Goal: Task Accomplishment & Management: Complete application form

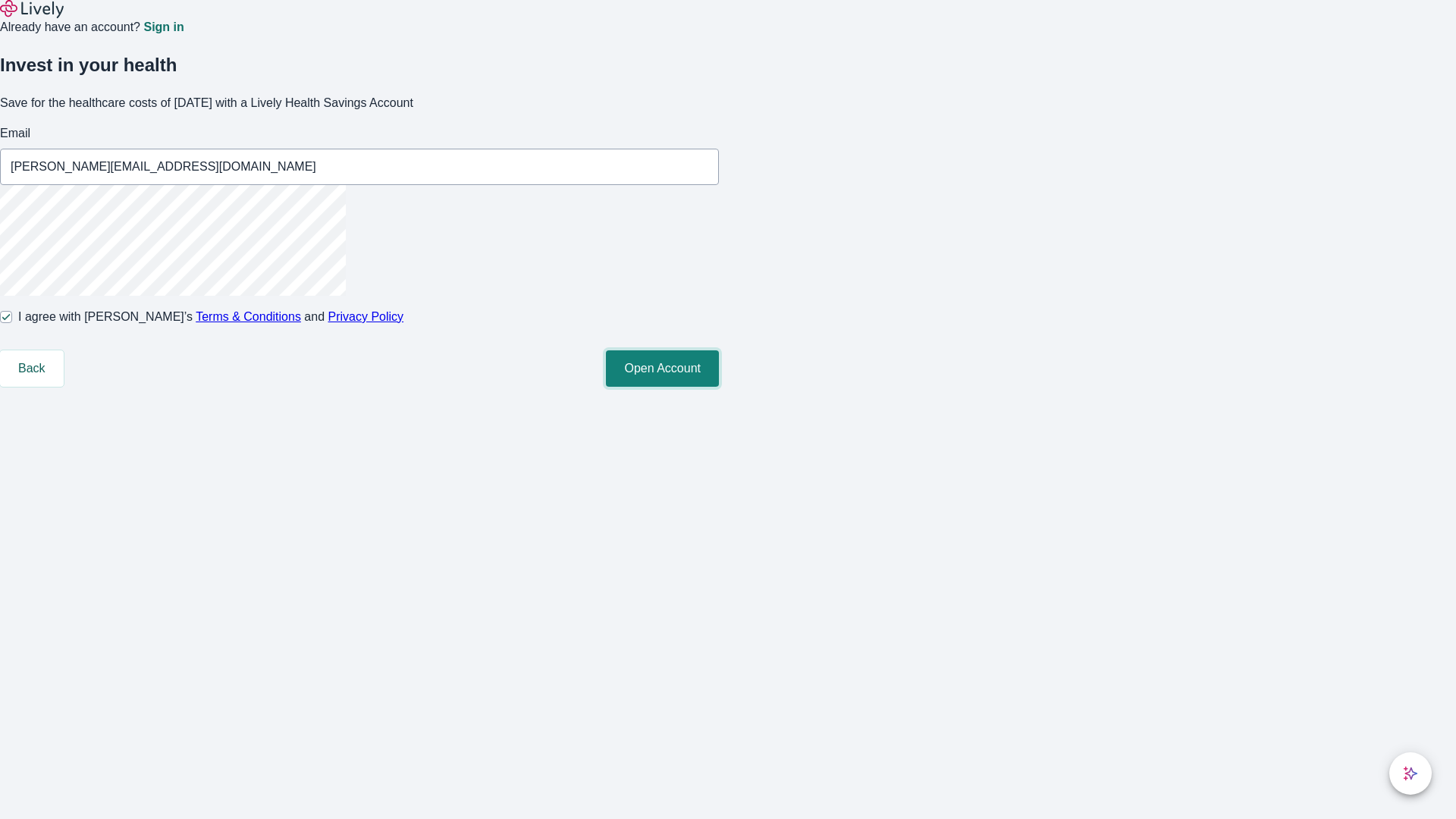
click at [718, 387] on button "Open Account" at bounding box center [662, 368] width 113 height 36
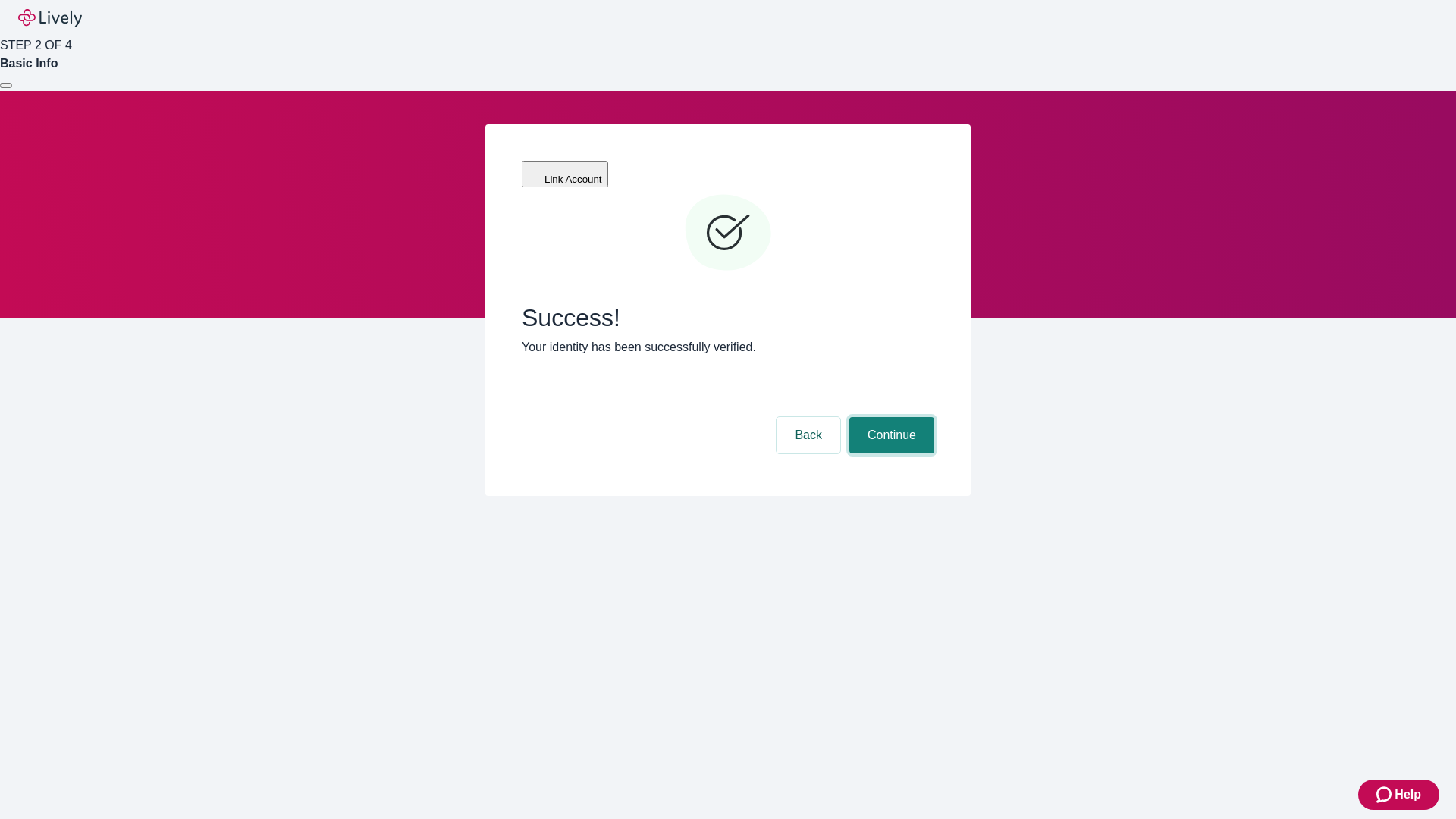
click at [890, 417] on button "Continue" at bounding box center [891, 434] width 85 height 36
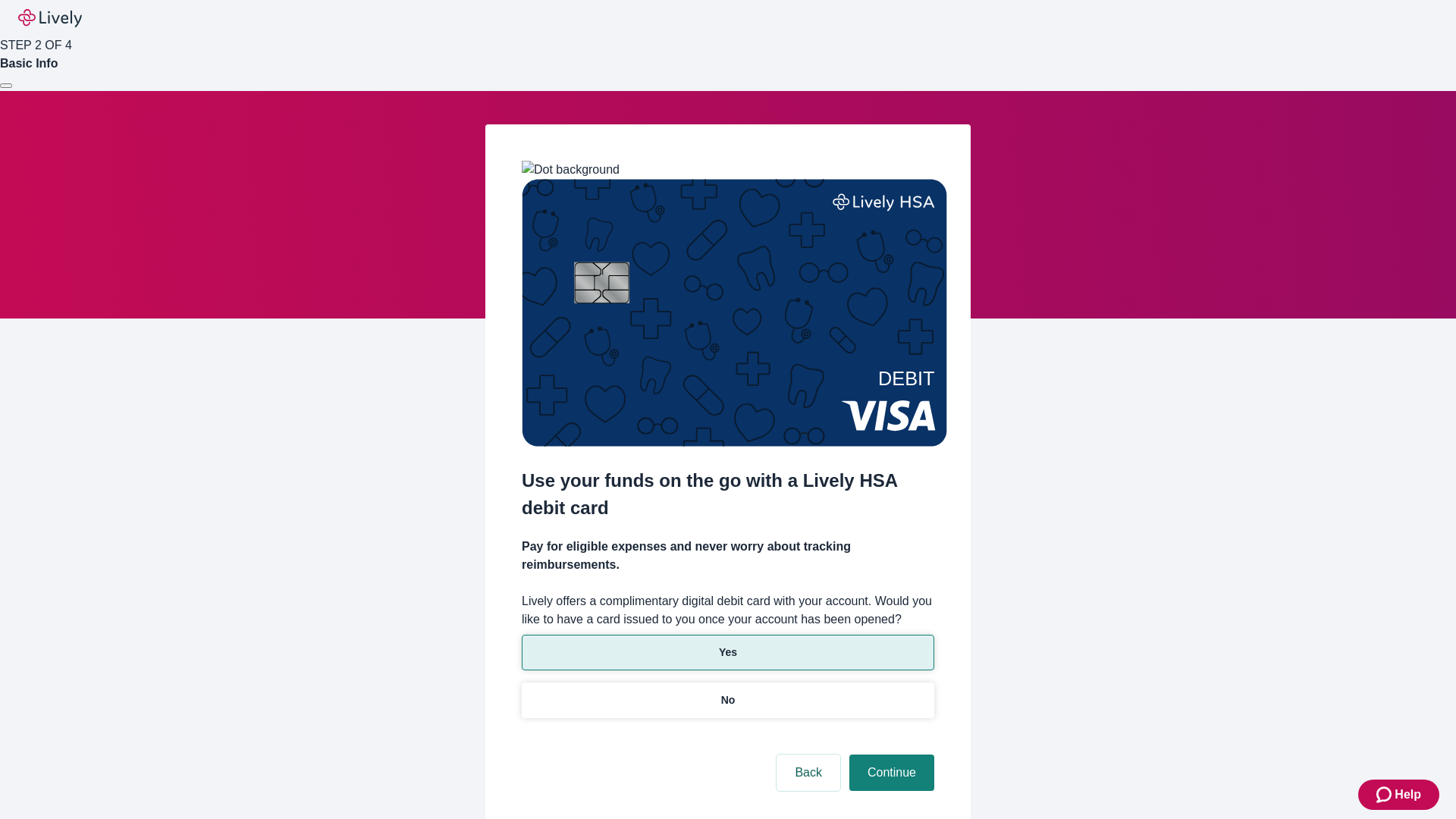
click at [727, 645] on p "Yes" at bounding box center [728, 652] width 18 height 16
click at [890, 755] on button "Continue" at bounding box center [891, 772] width 85 height 36
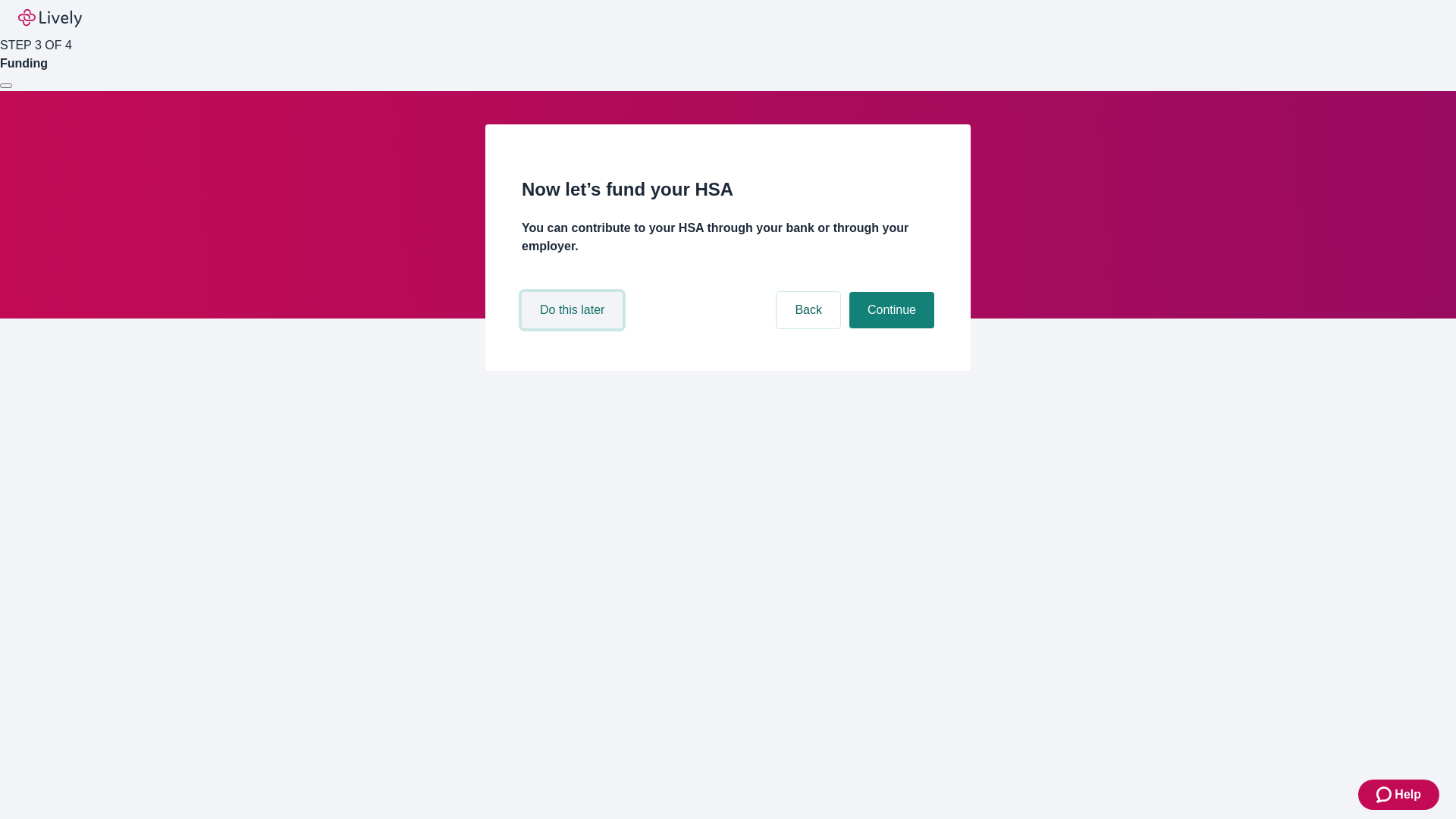
click at [574, 329] on button "Do this later" at bounding box center [572, 309] width 101 height 36
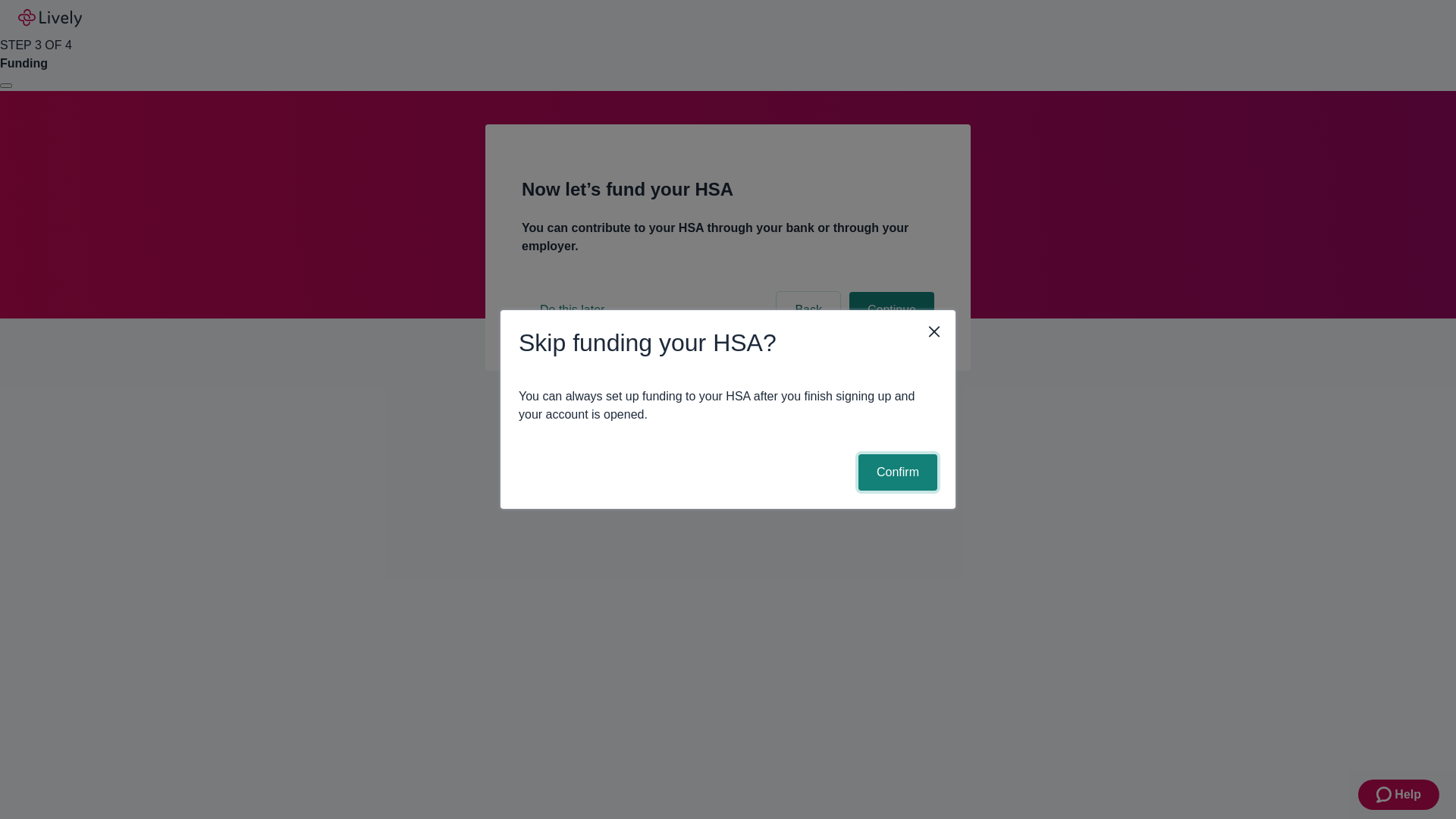
click at [896, 472] on button "Confirm" at bounding box center [897, 472] width 79 height 36
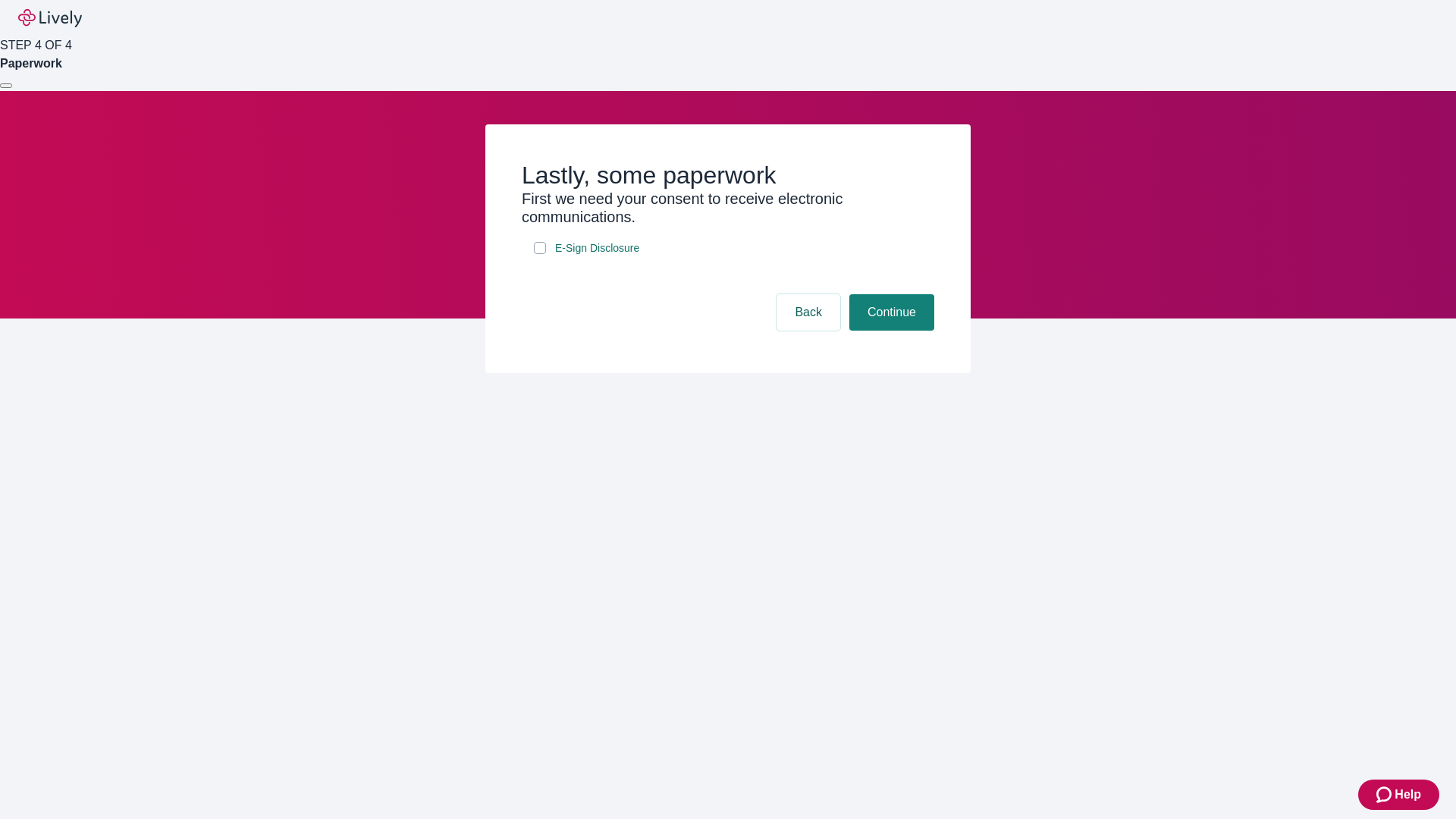
click at [540, 254] on input "E-Sign Disclosure" at bounding box center [540, 248] width 12 height 12
checkbox input "true"
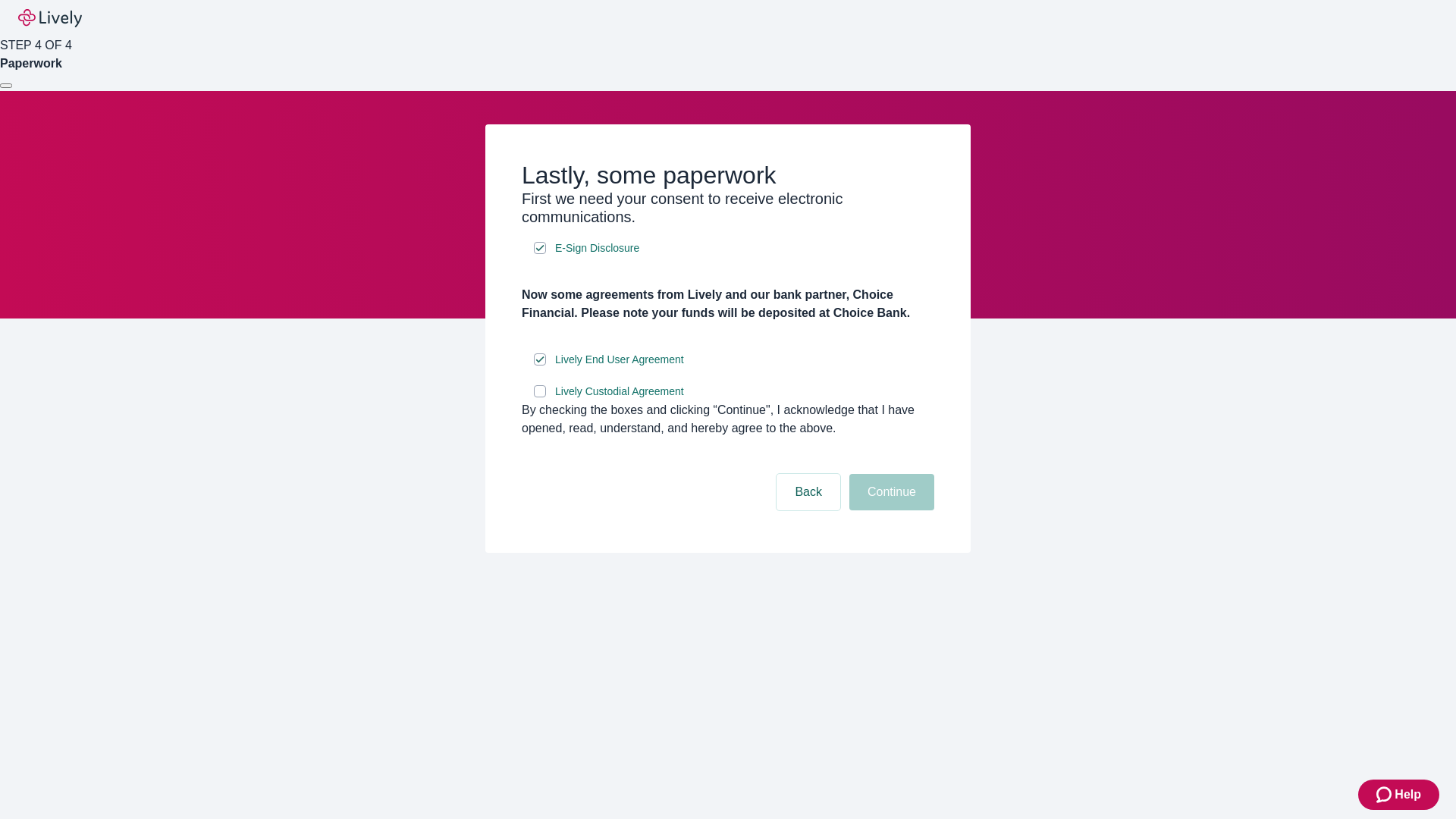
click at [540, 398] on input "Lively Custodial Agreement" at bounding box center [540, 391] width 12 height 12
checkbox input "true"
click at [890, 510] on button "Continue" at bounding box center [891, 491] width 85 height 36
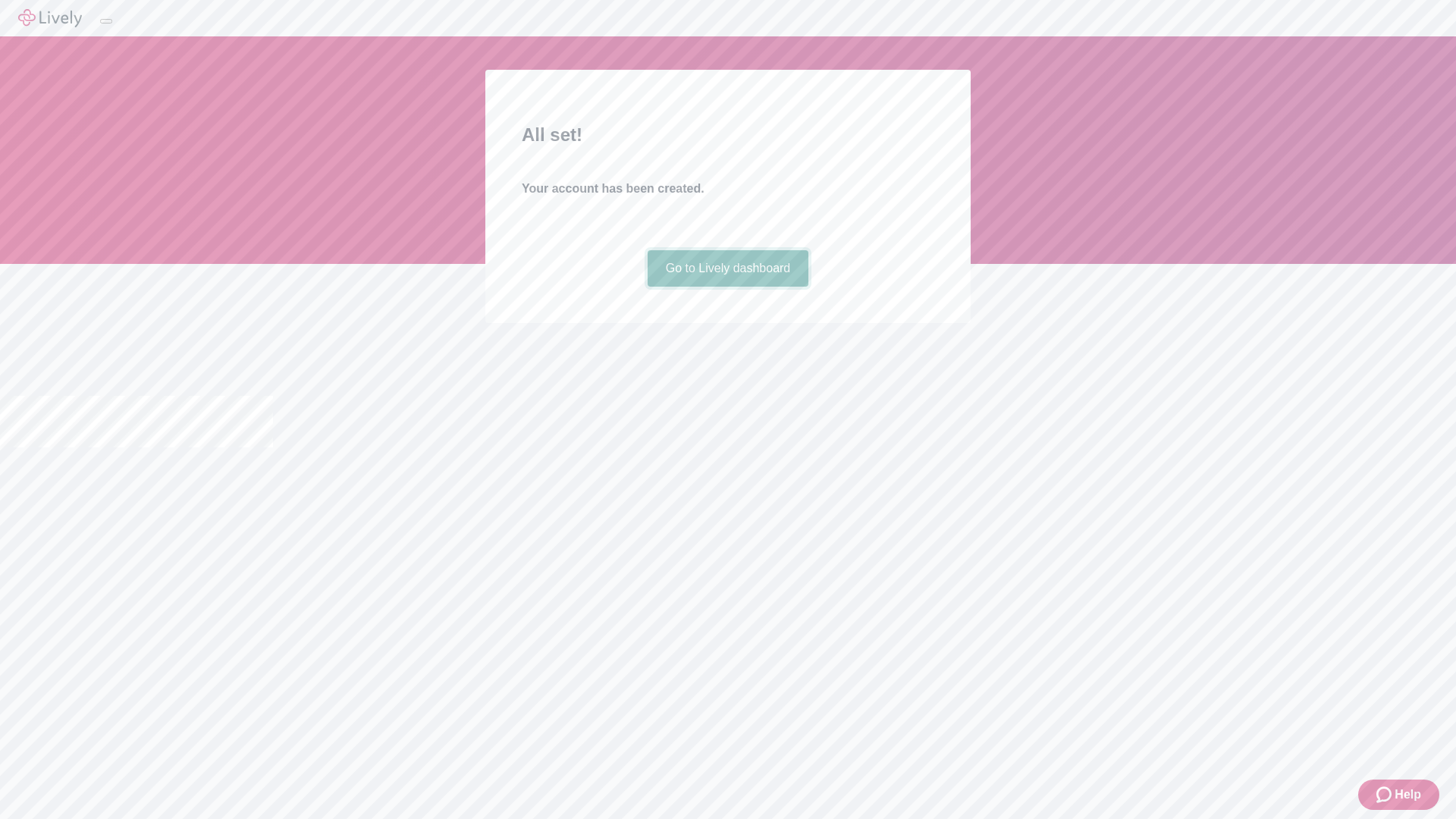
click at [727, 286] on link "Go to Lively dashboard" at bounding box center [728, 268] width 161 height 36
